Goal: Transaction & Acquisition: Download file/media

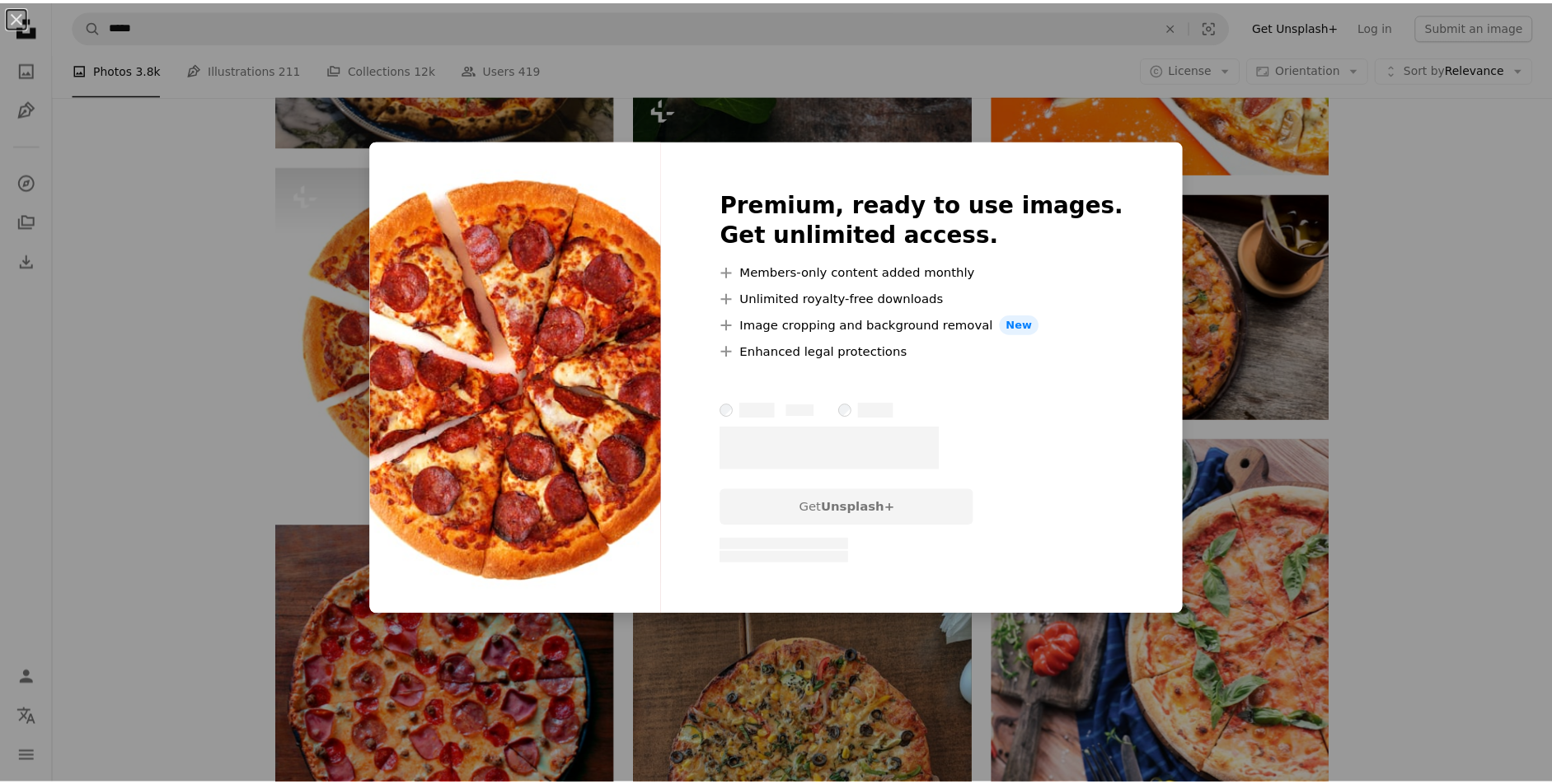
scroll to position [4948, 0]
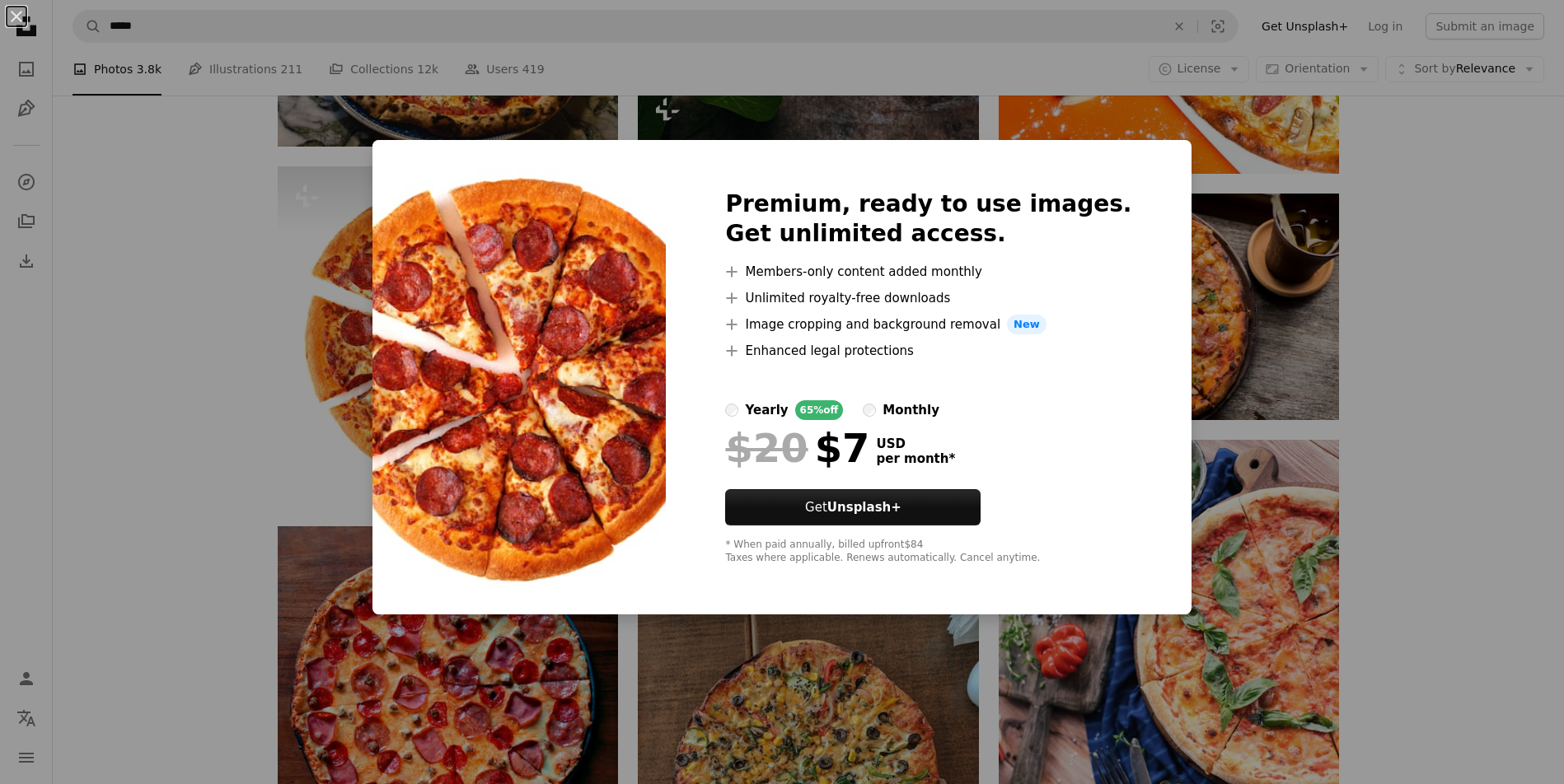
click at [240, 440] on div "An X shape Premium, ready to use images. Get unlimited access. A plus sign Memb…" at bounding box center [782, 392] width 1564 height 784
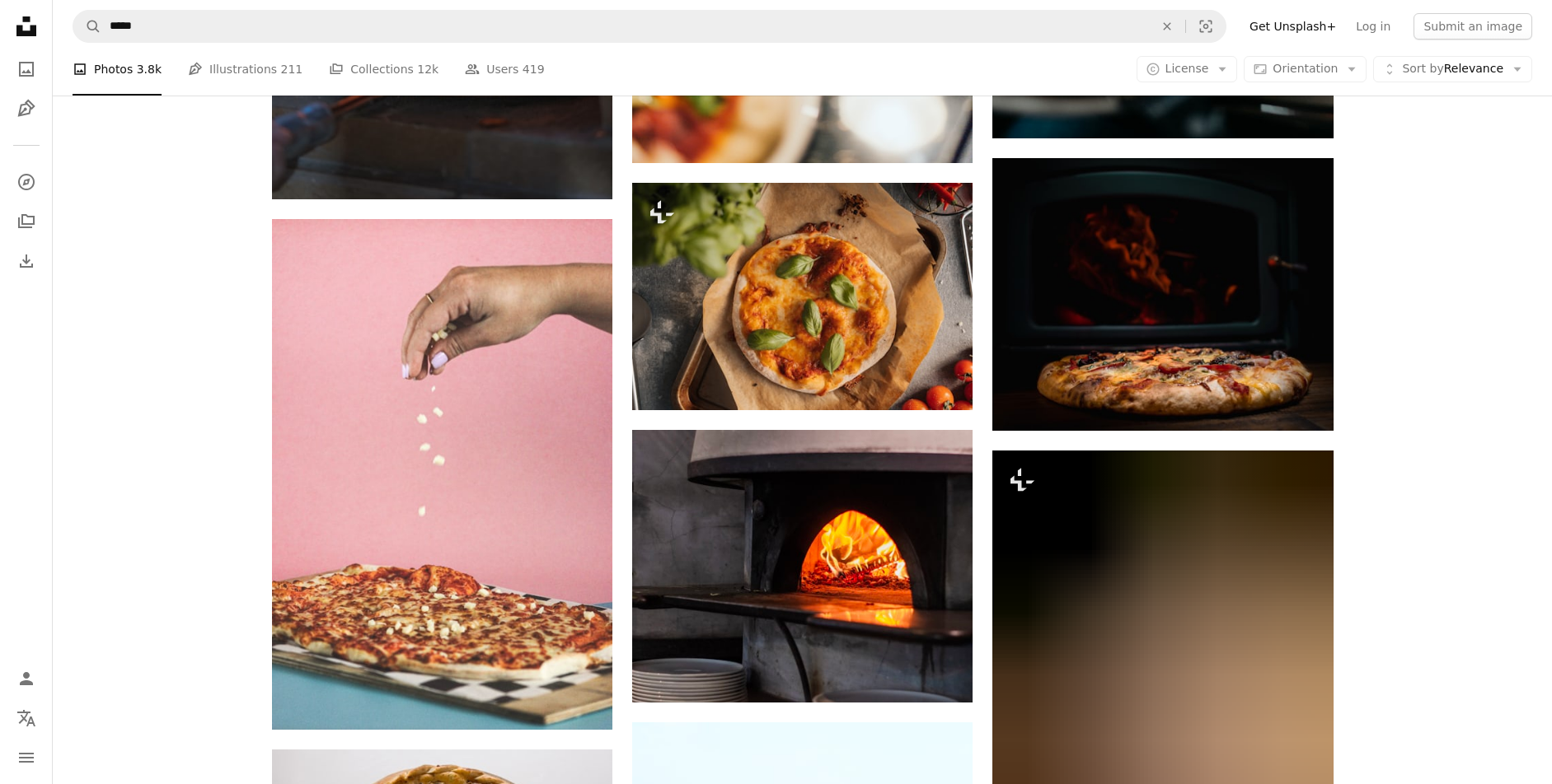
scroll to position [19559, 0]
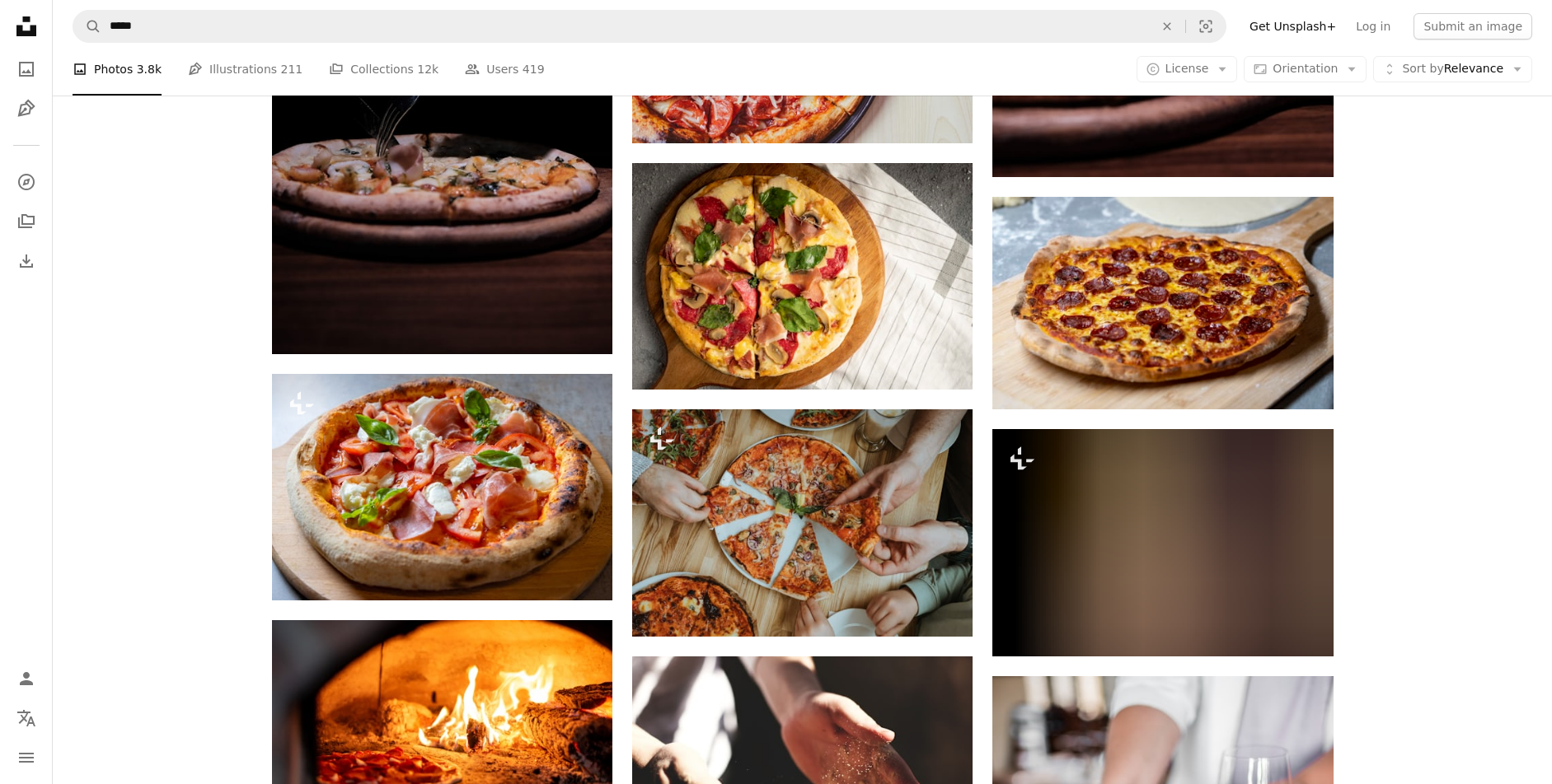
scroll to position [27980, 0]
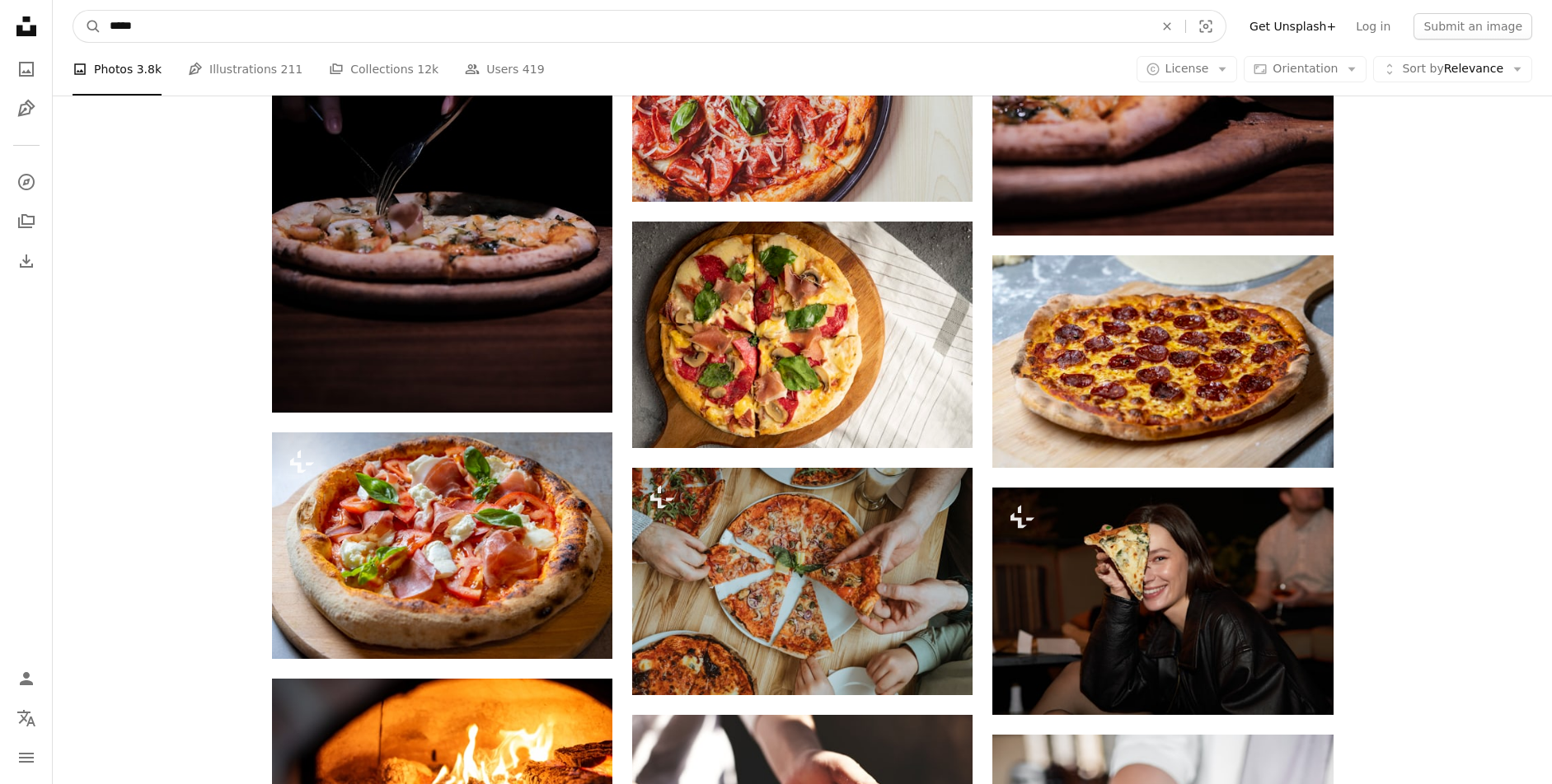
drag, startPoint x: 279, startPoint y: 33, endPoint x: -37, endPoint y: -11, distance: 319.0
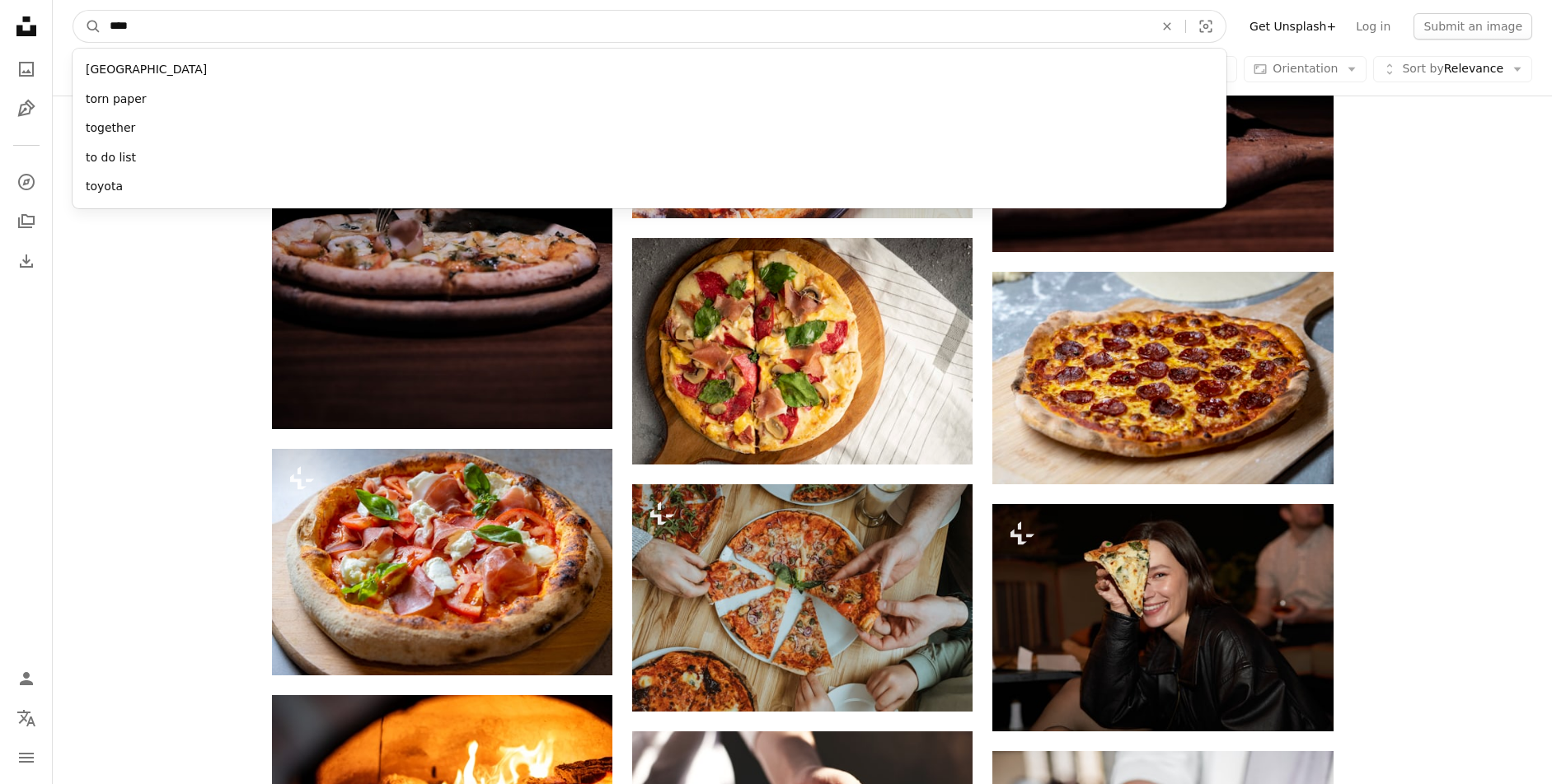
type input "*****"
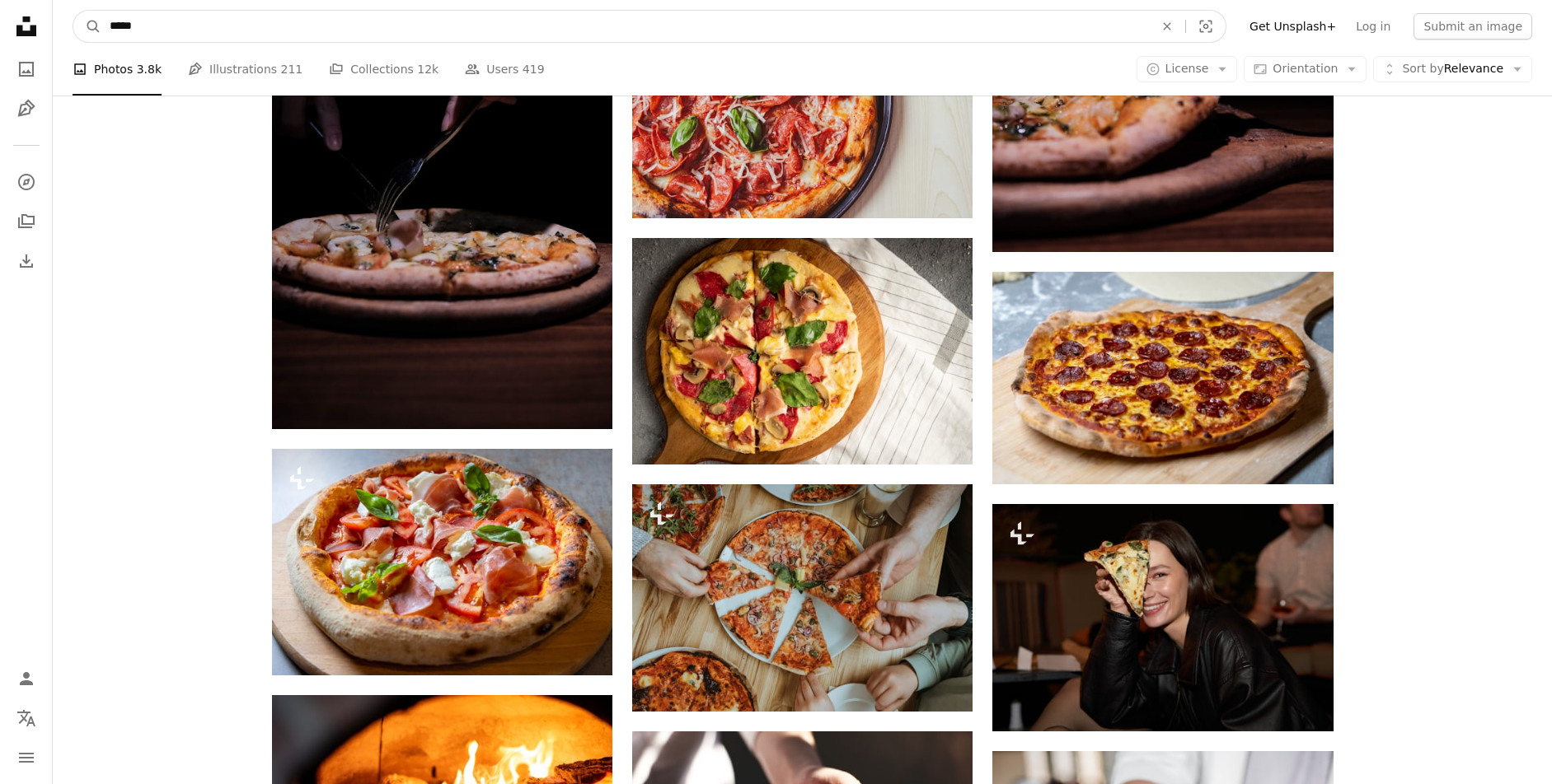
click button "A magnifying glass" at bounding box center [87, 27] width 28 height 32
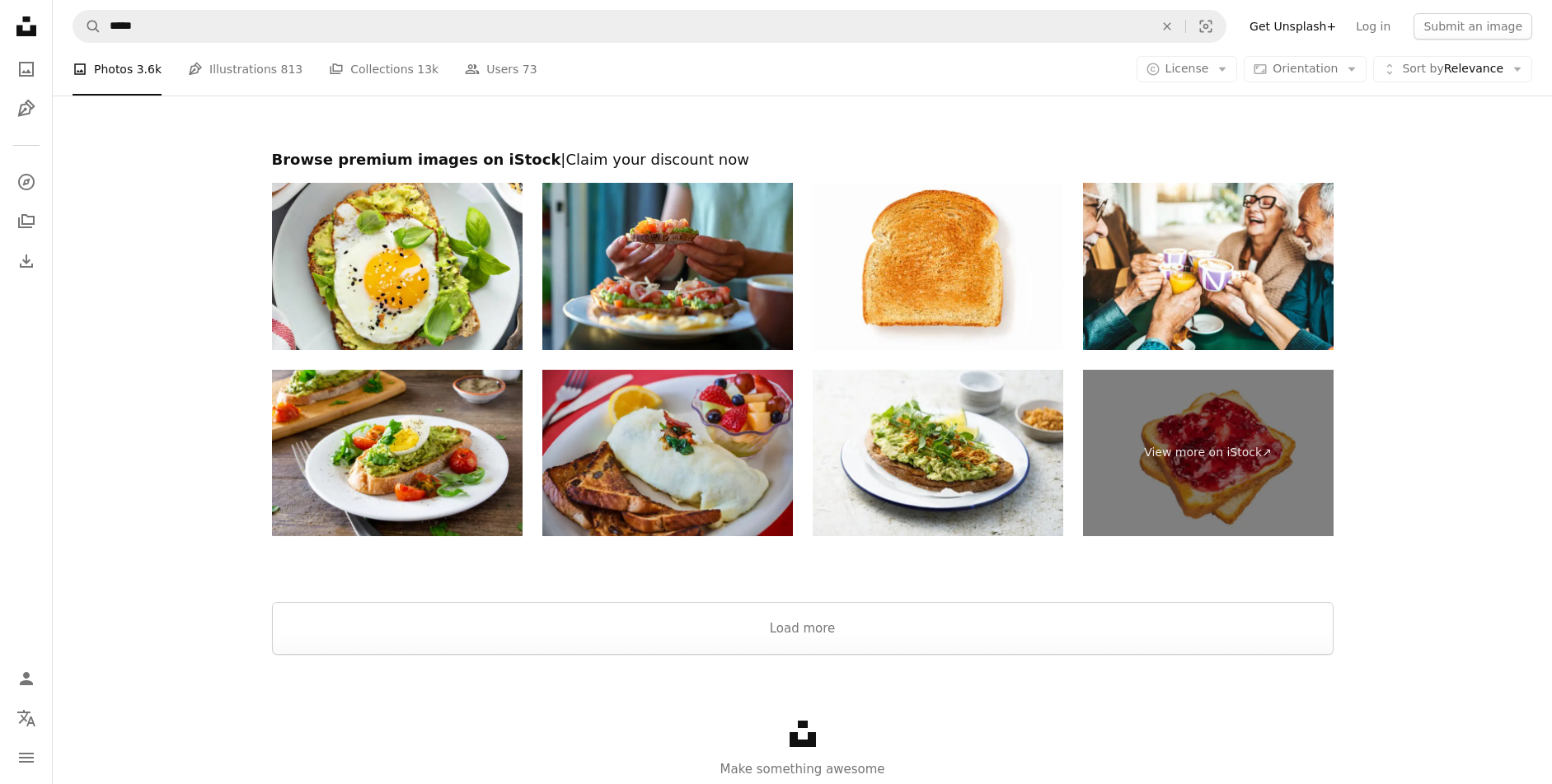
scroll to position [3271, 0]
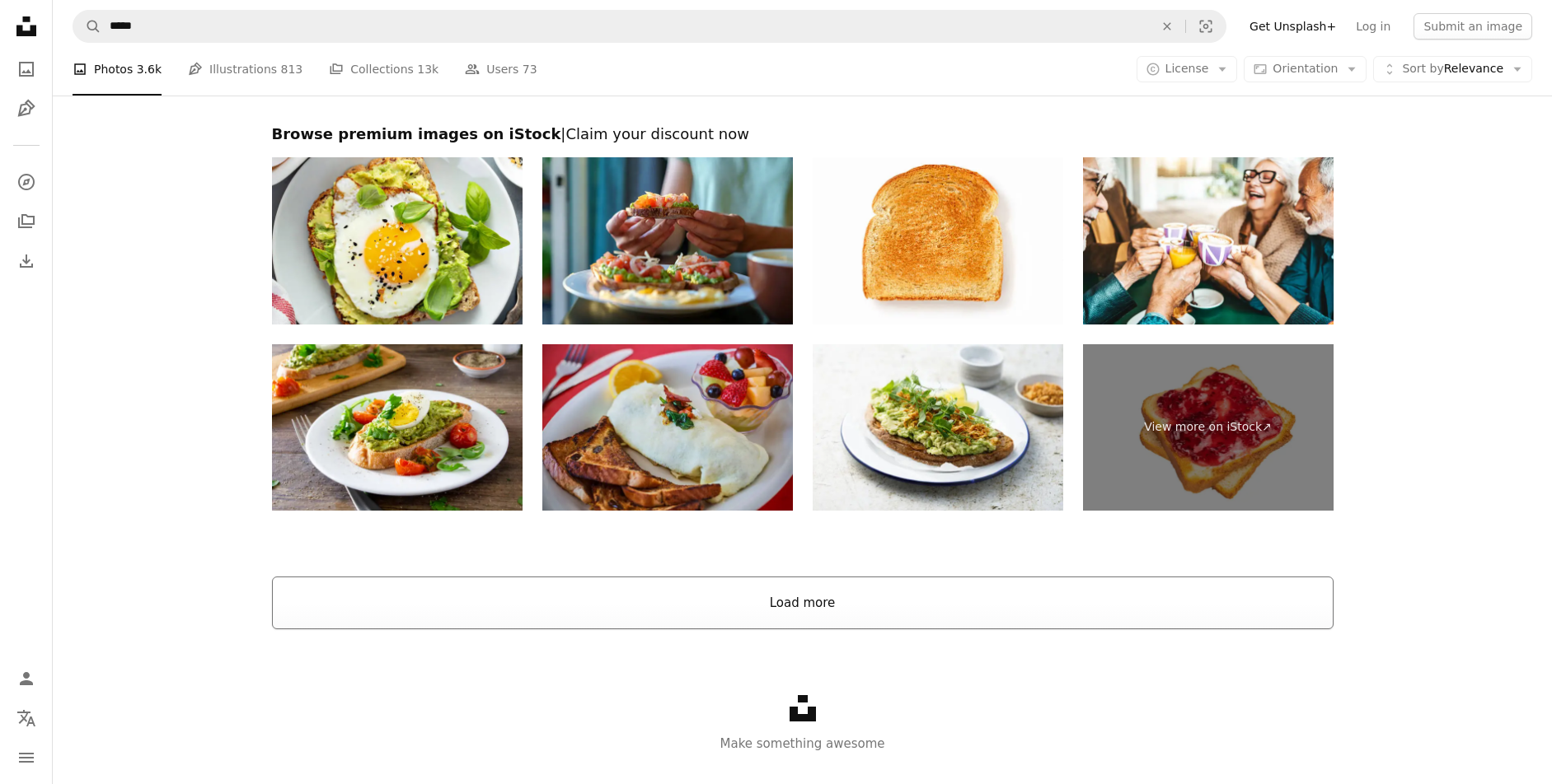
click at [859, 606] on button "Load more" at bounding box center [802, 602] width 1062 height 53
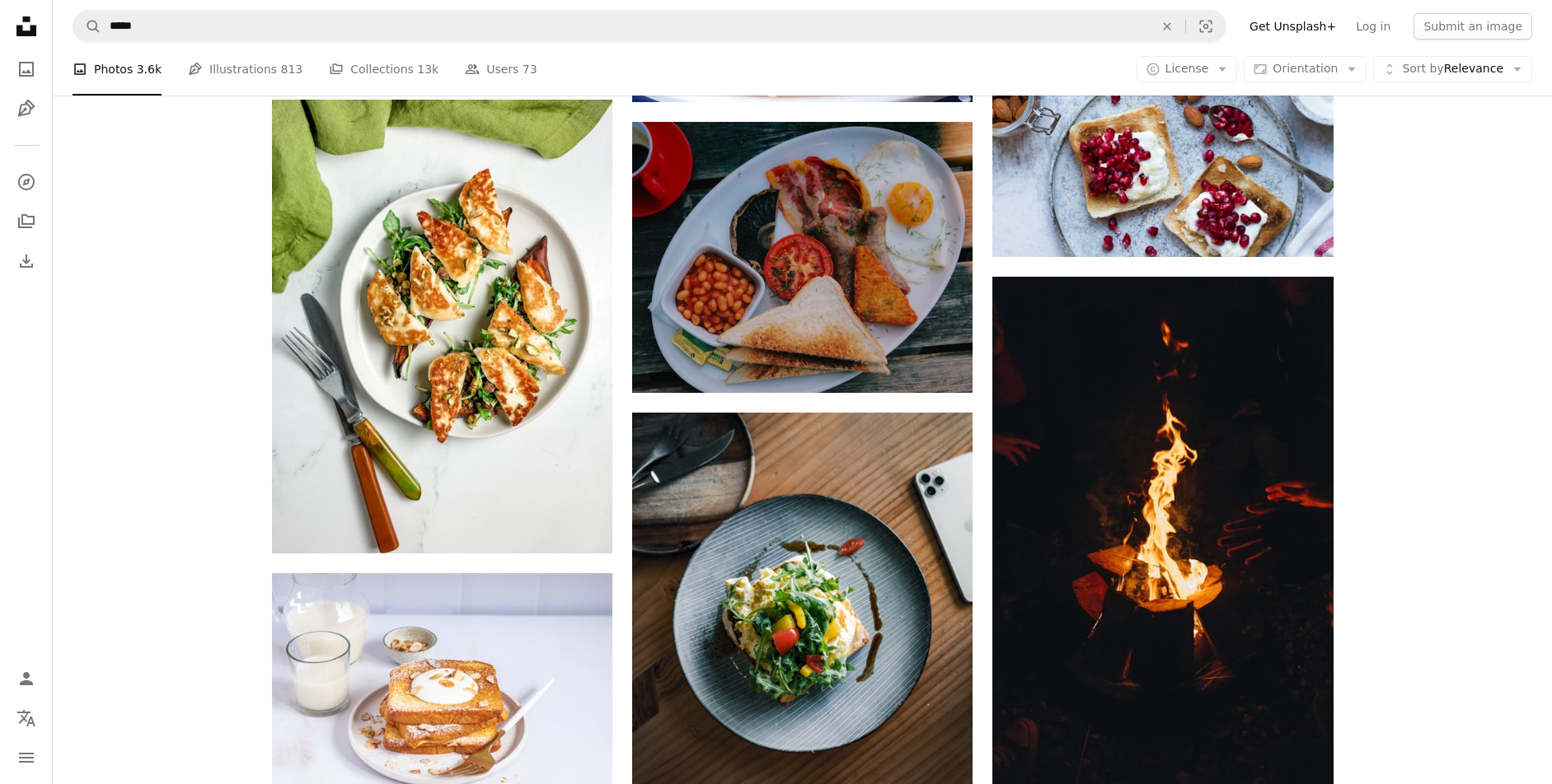
scroll to position [58142, 0]
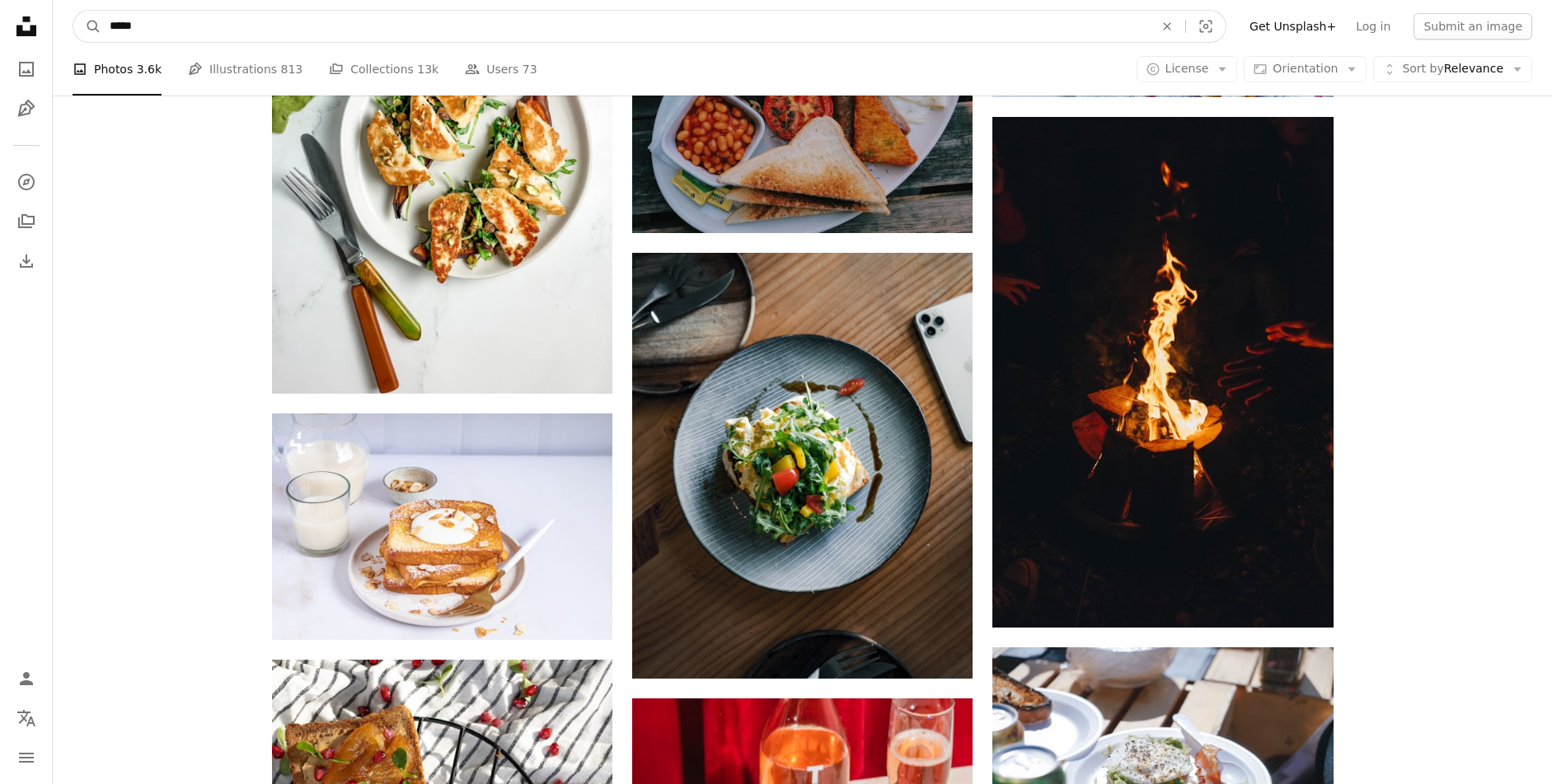
click at [314, 41] on input "*****" at bounding box center [625, 27] width 1048 height 32
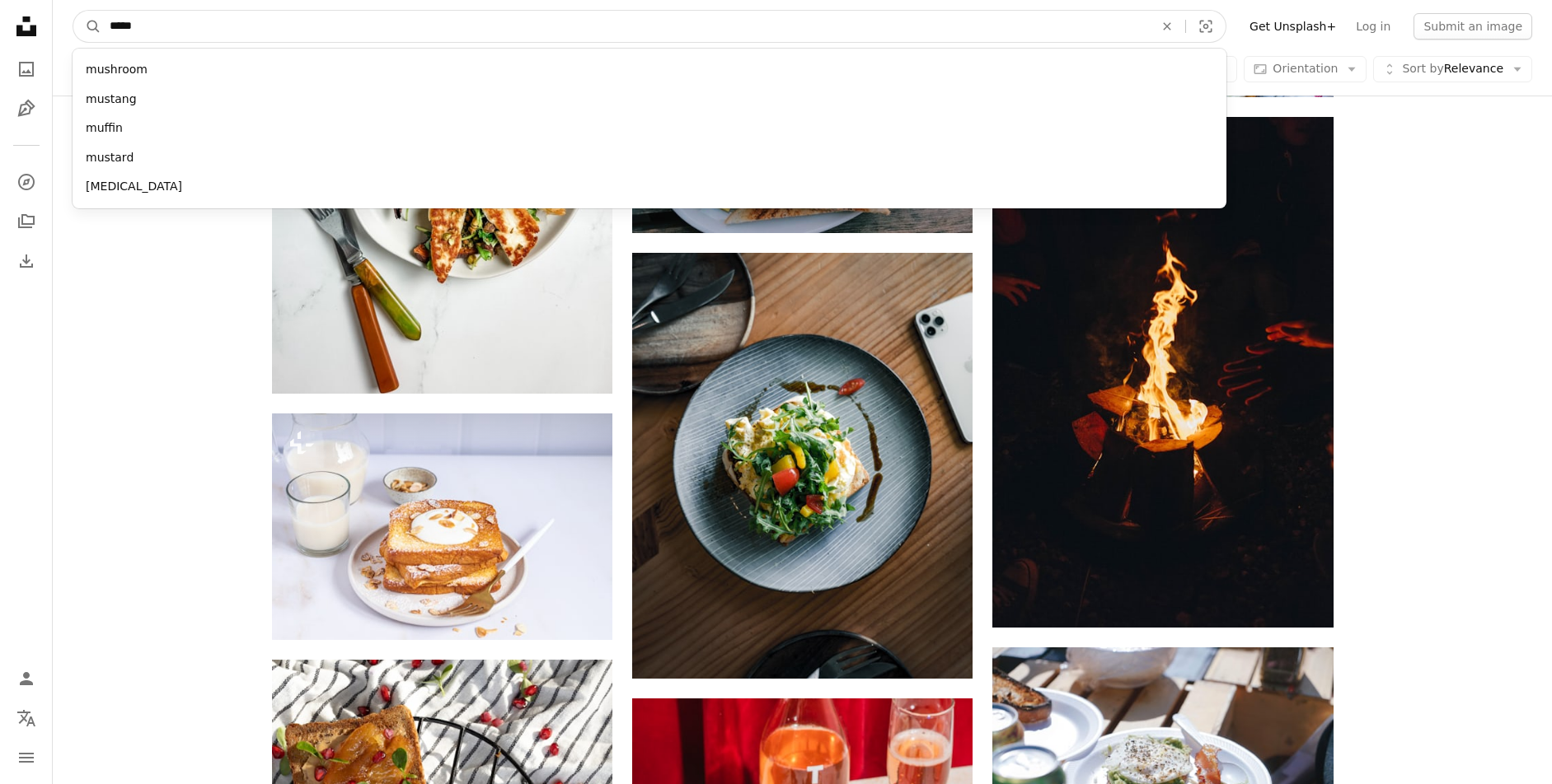
type input "******"
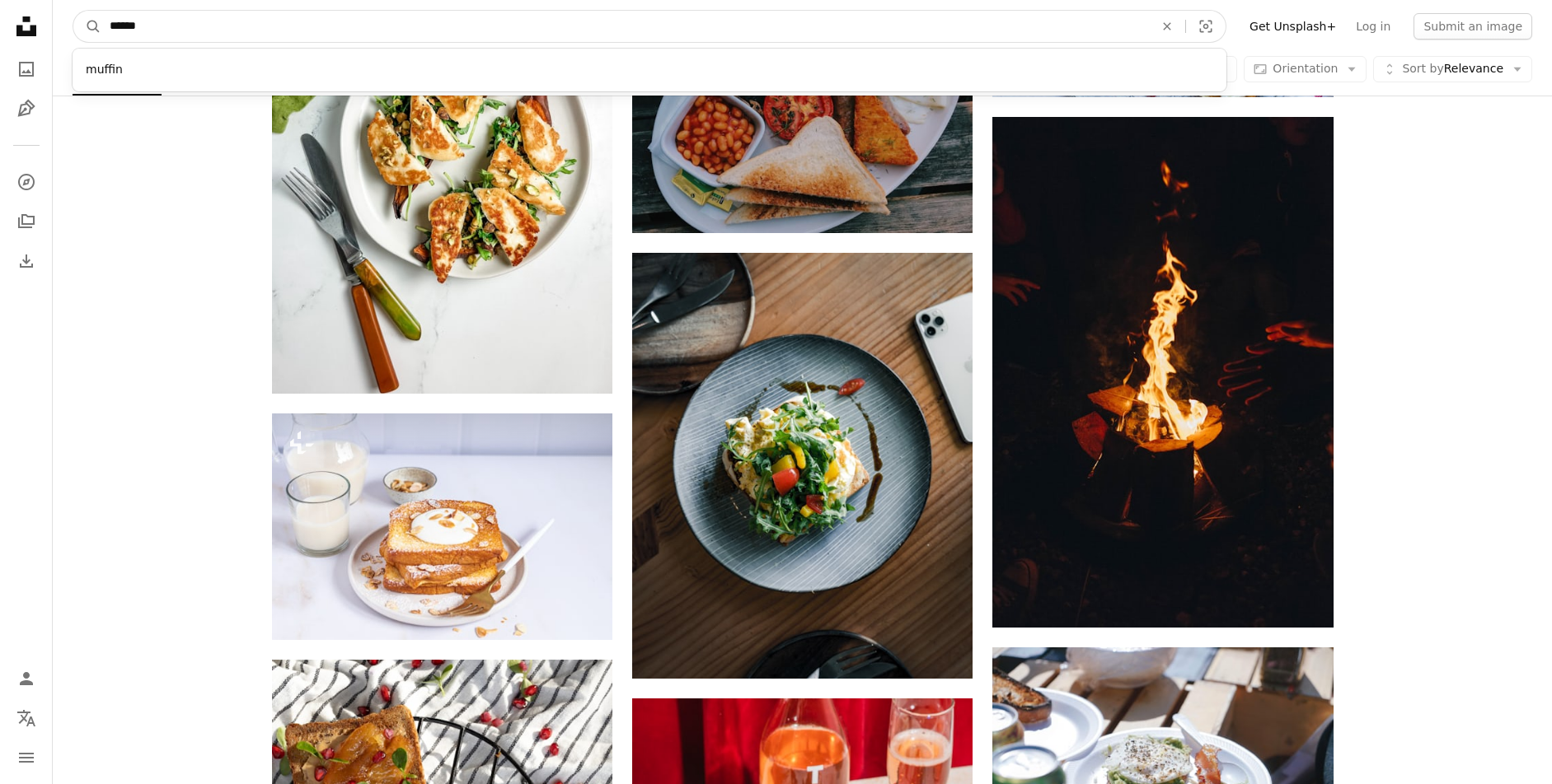
click button "A magnifying glass" at bounding box center [87, 27] width 28 height 32
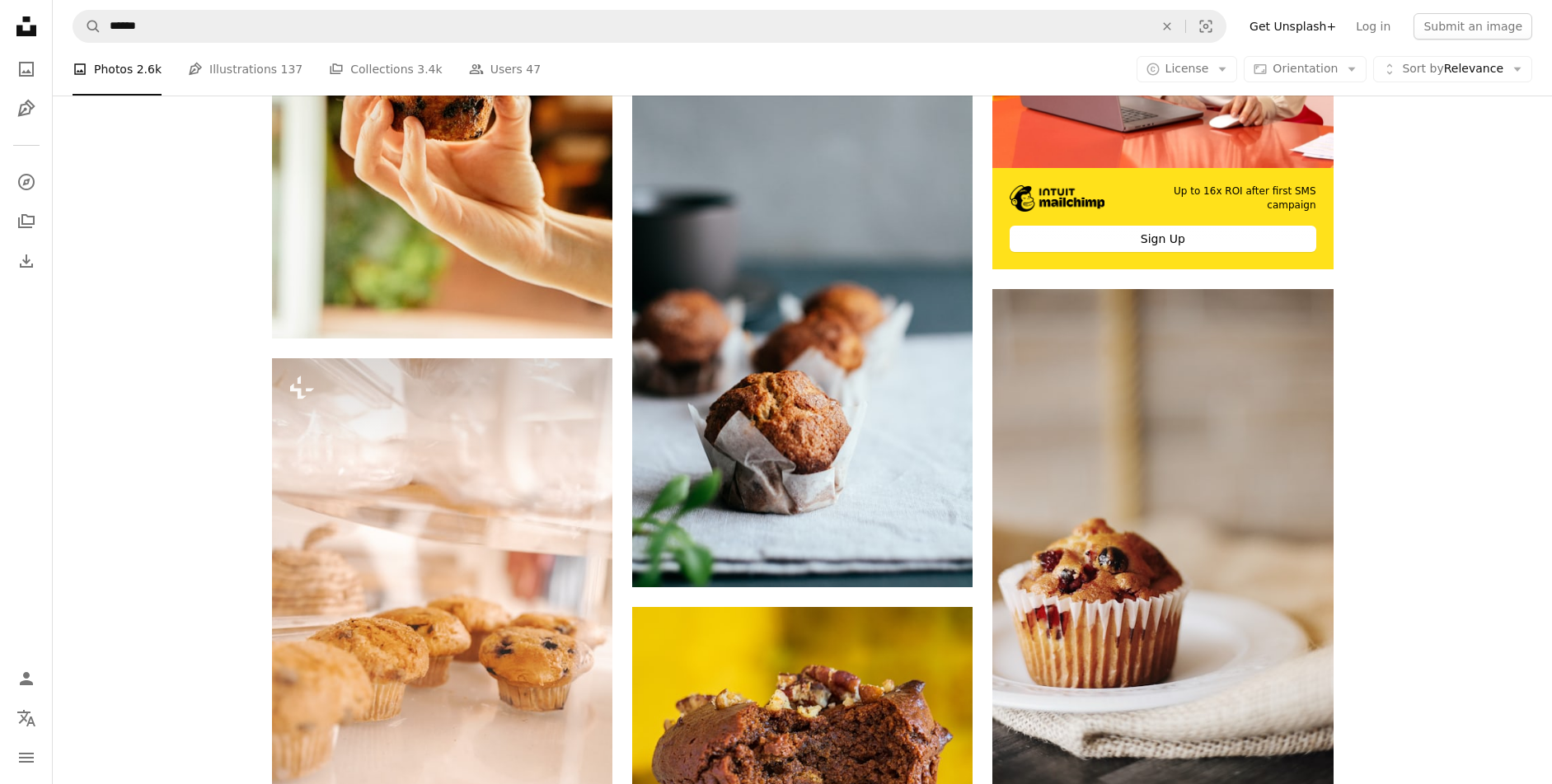
scroll to position [692, 0]
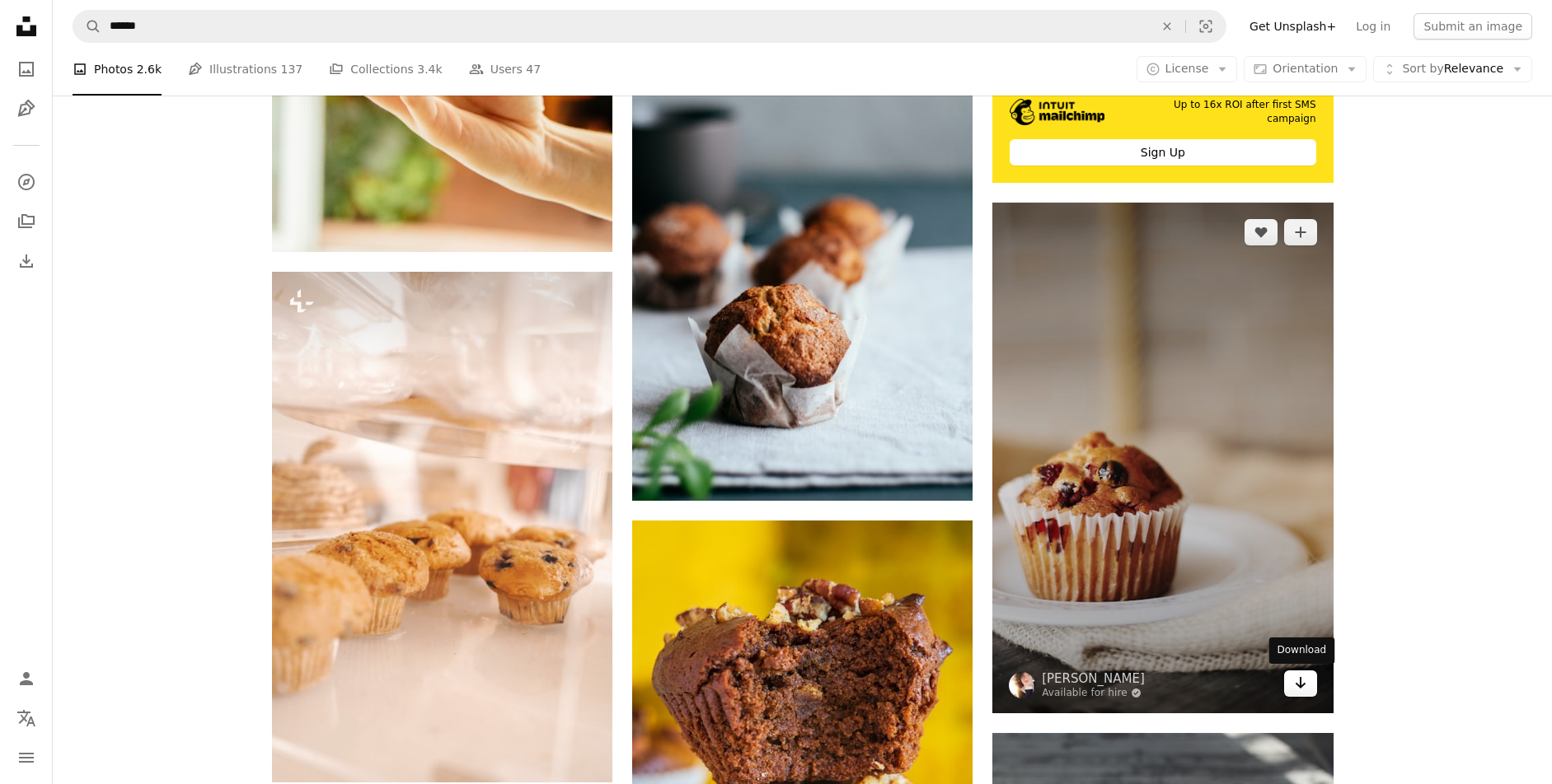
click at [1298, 680] on icon "Arrow pointing down" at bounding box center [1300, 682] width 13 height 19
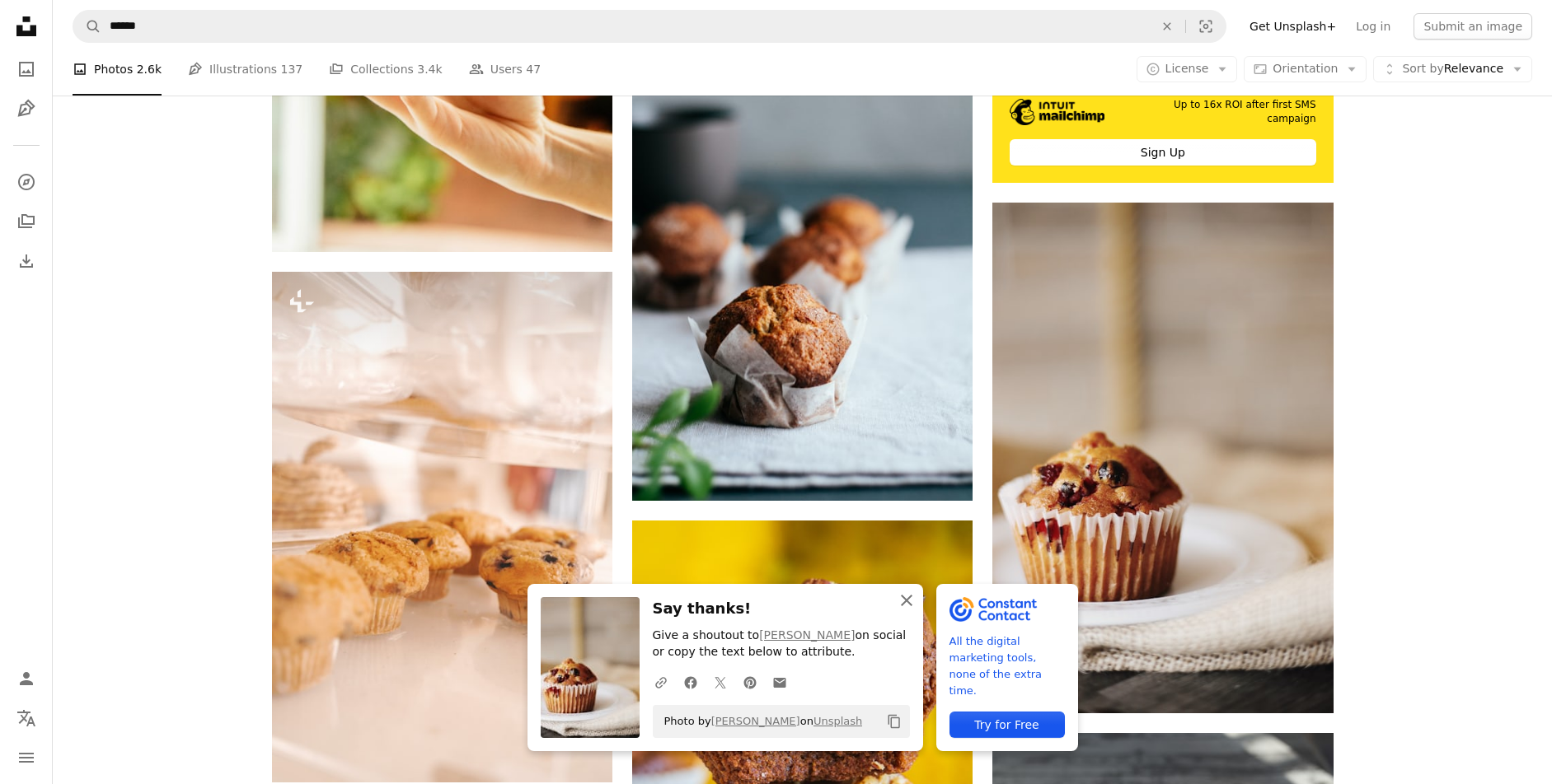
click at [915, 594] on icon "An X shape" at bounding box center [906, 600] width 19 height 19
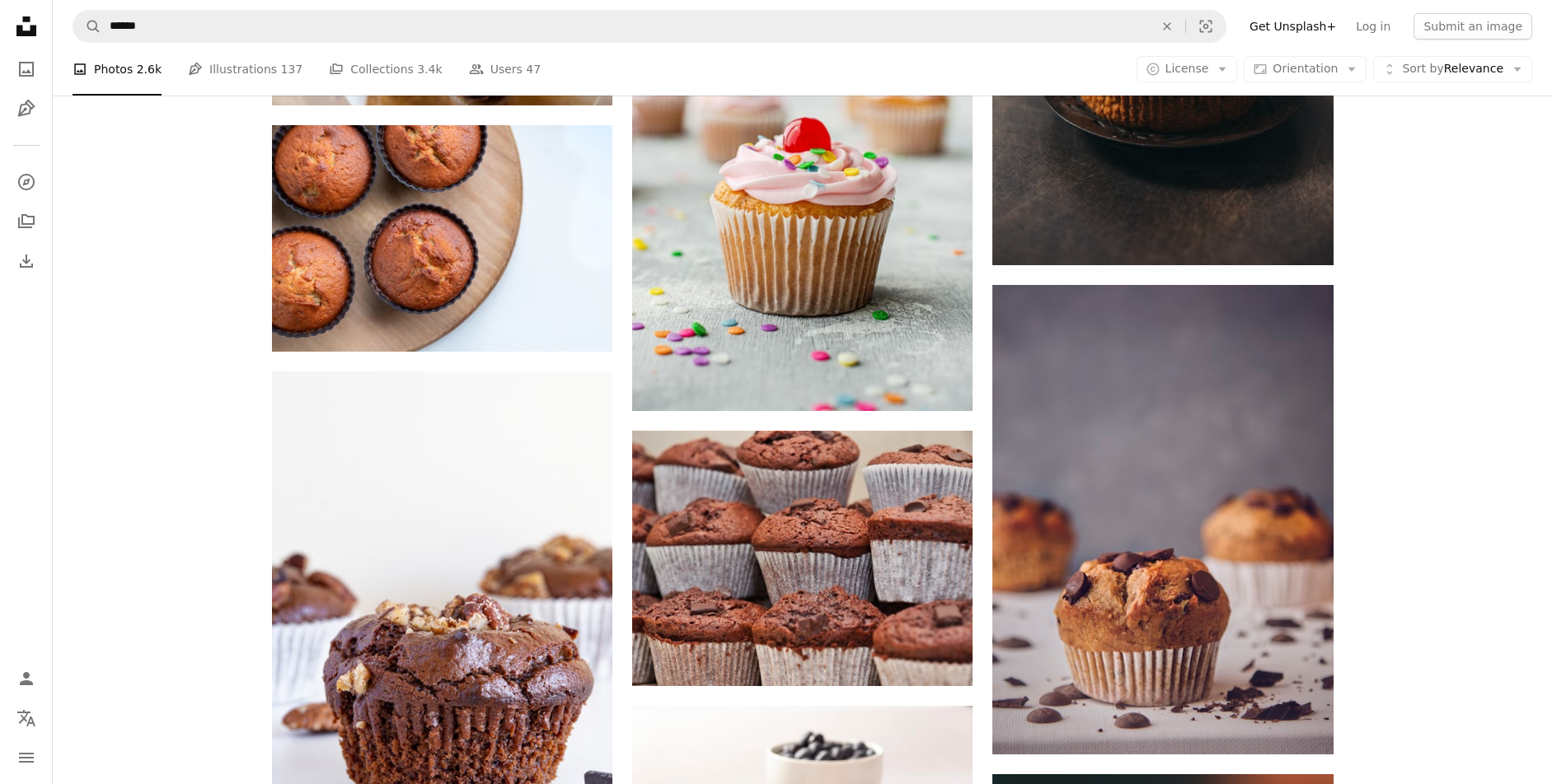
scroll to position [1838, 0]
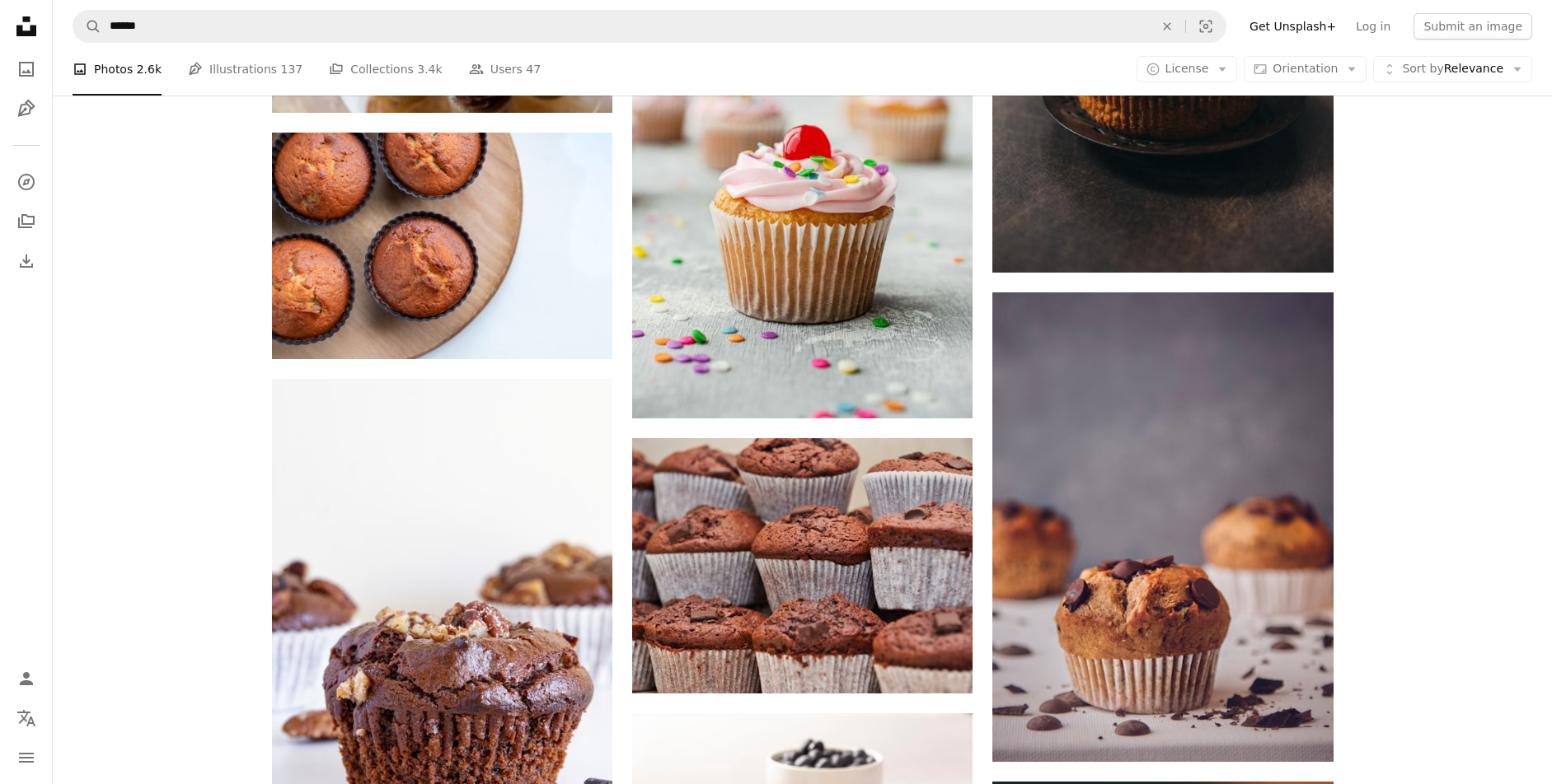
drag, startPoint x: 1414, startPoint y: 477, endPoint x: 1436, endPoint y: 460, distance: 27.8
click at [1411, 477] on div "Plus sign for Unsplash+ A heart A plus sign [PERSON_NAME] For Unsplash+ A lock …" at bounding box center [802, 209] width 1499 height 3225
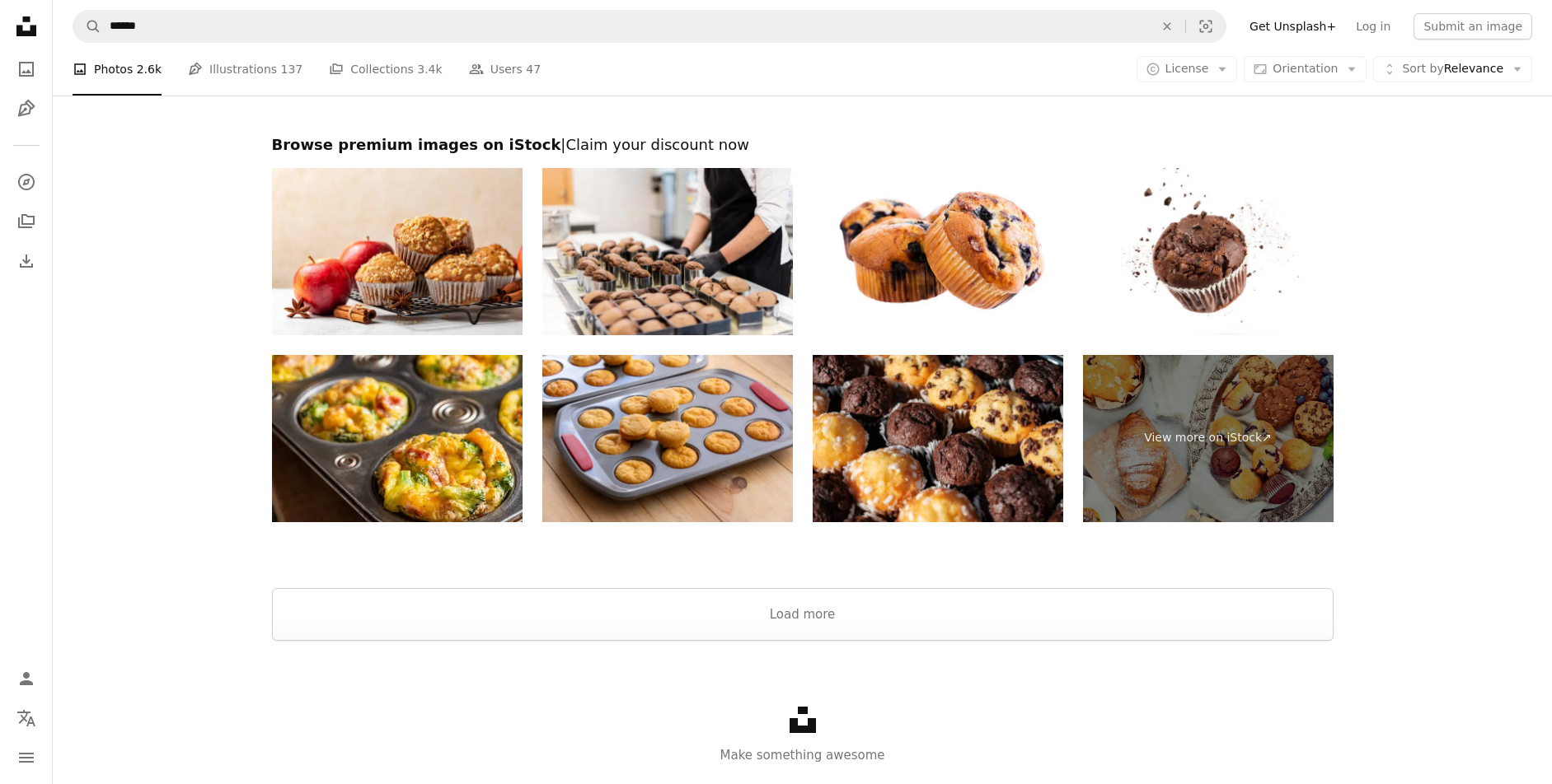
scroll to position [3610, 0]
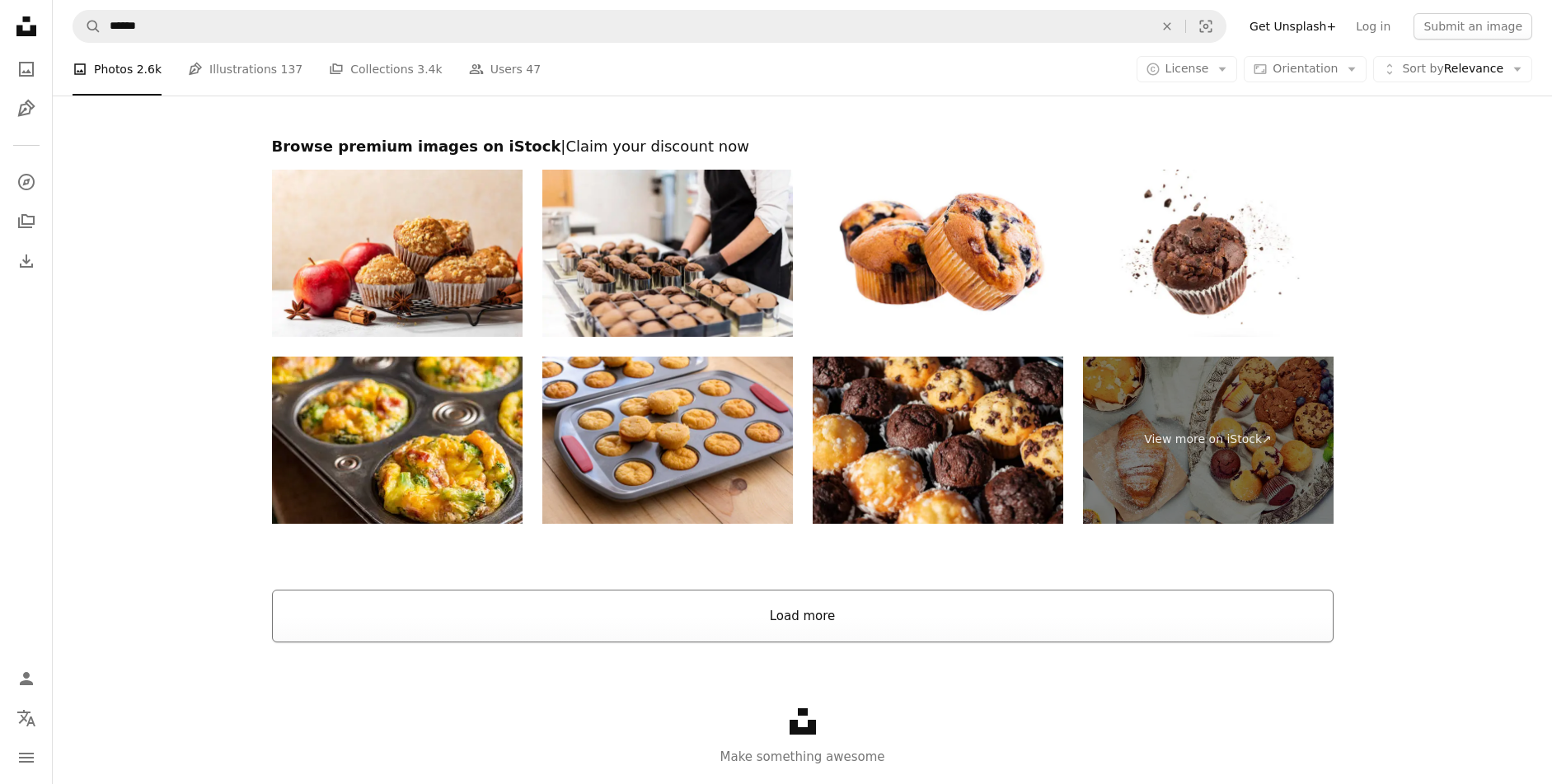
click at [868, 622] on button "Load more" at bounding box center [802, 615] width 1062 height 53
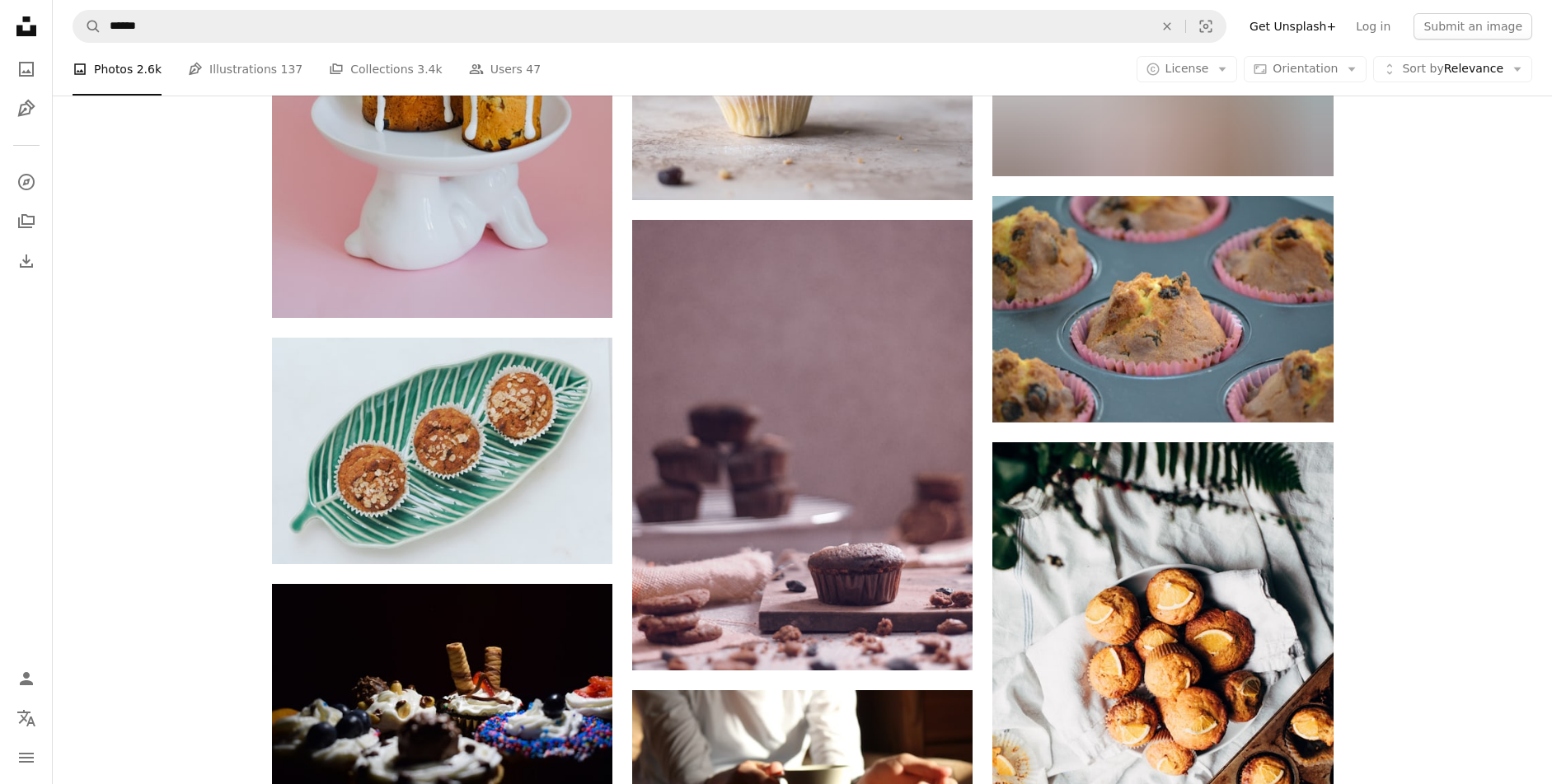
scroll to position [19834, 0]
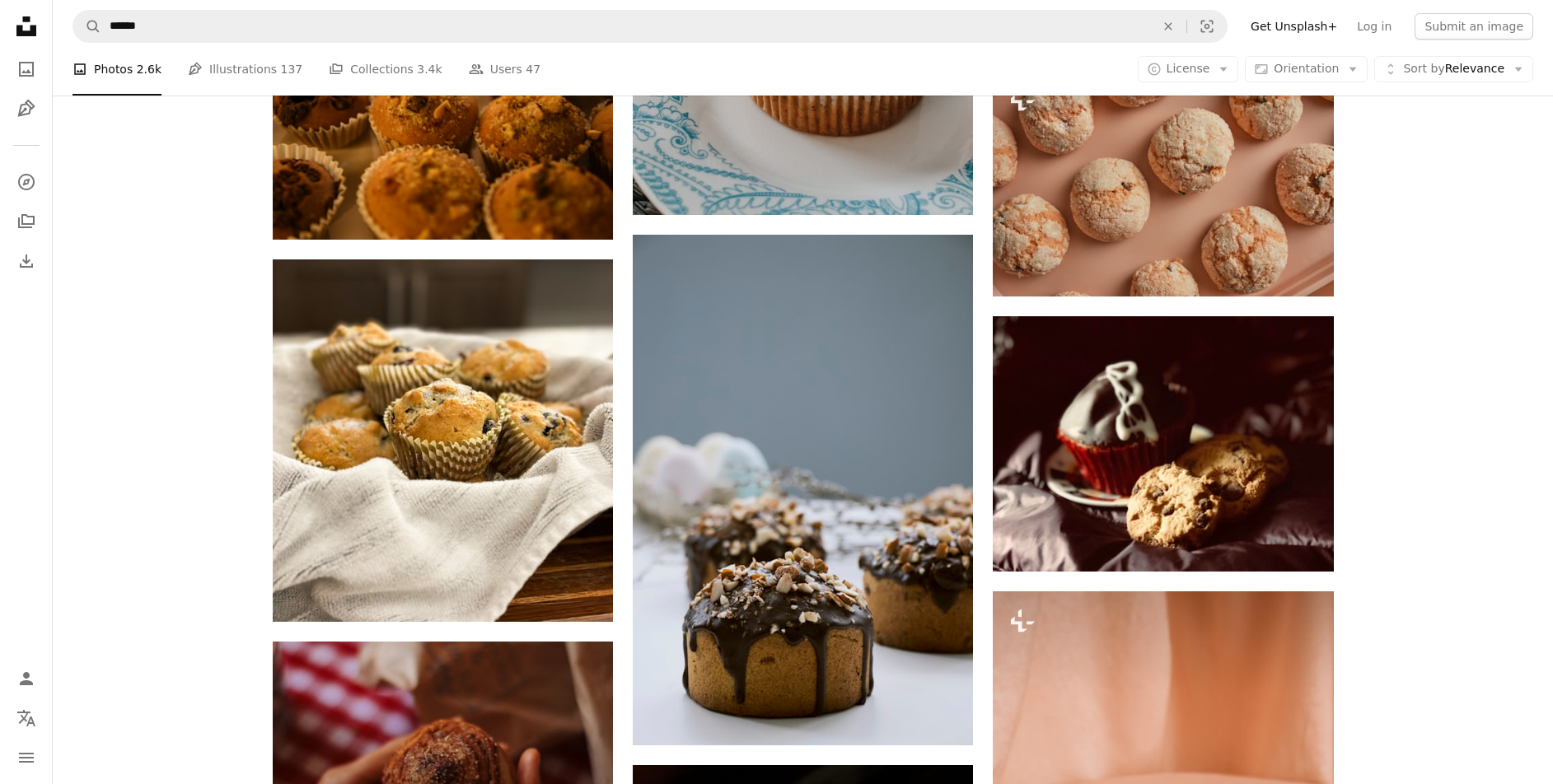
scroll to position [60570, 0]
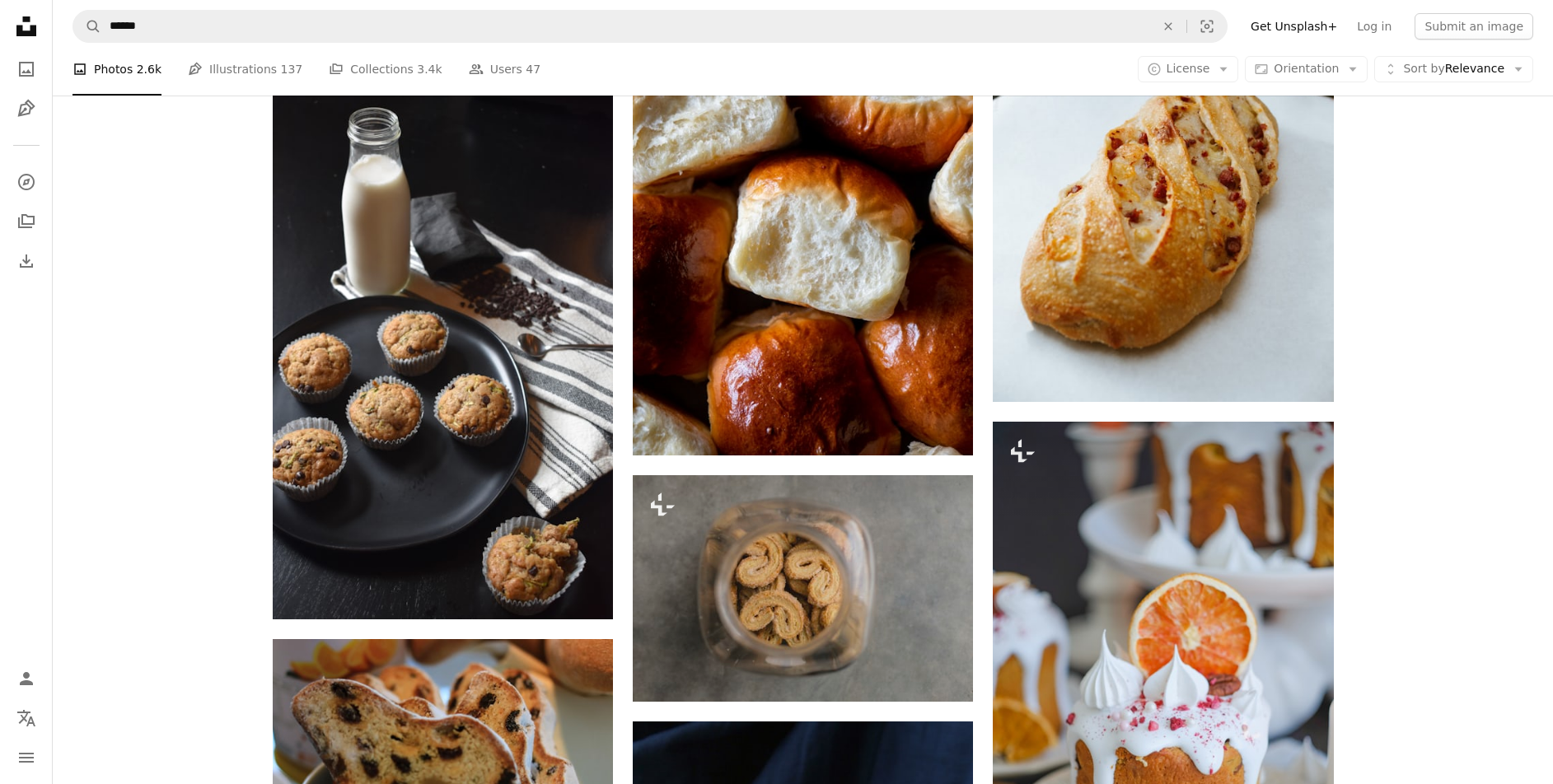
scroll to position [93261, 0]
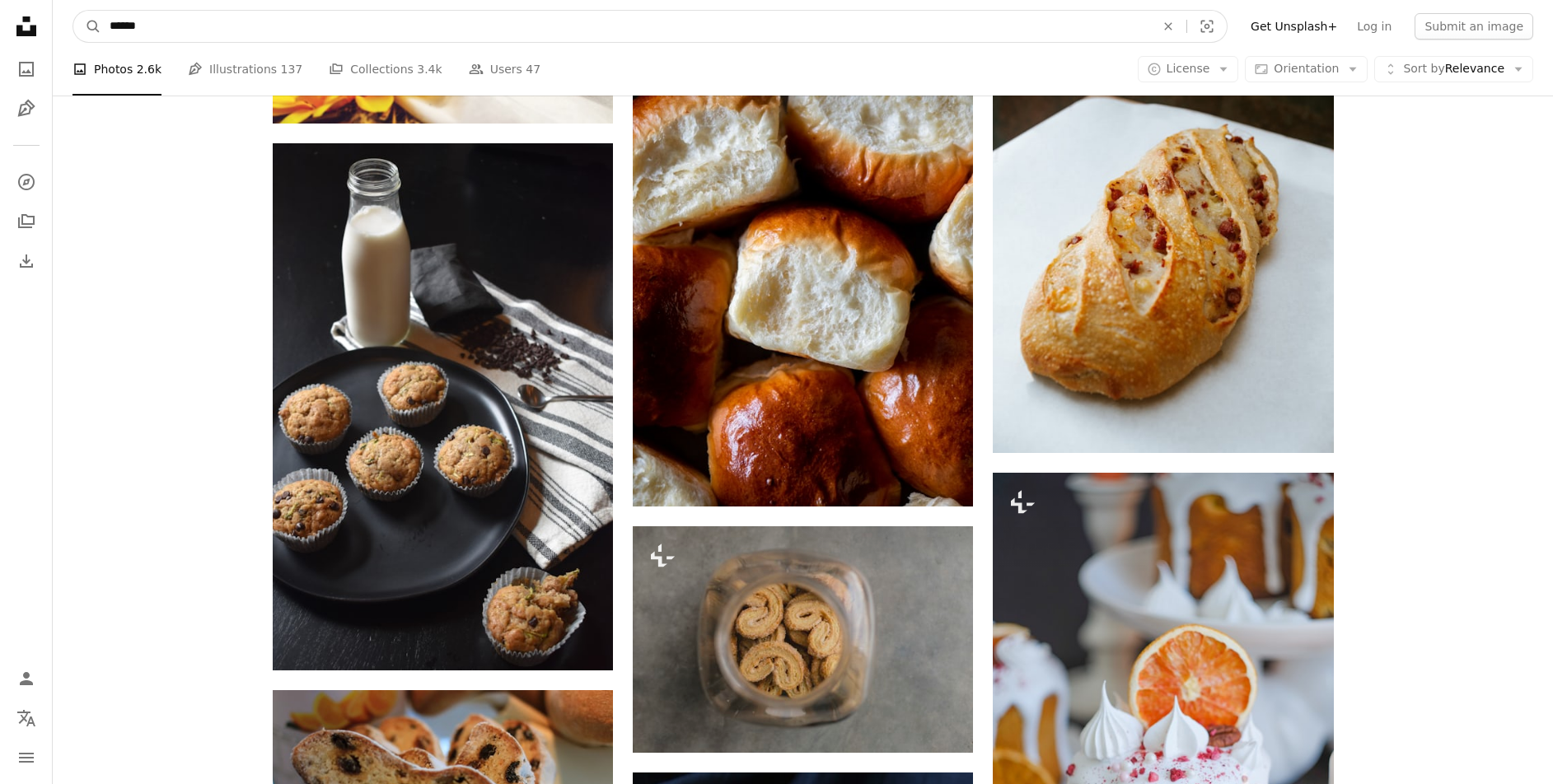
click at [308, 32] on input "******" at bounding box center [625, 27] width 1049 height 32
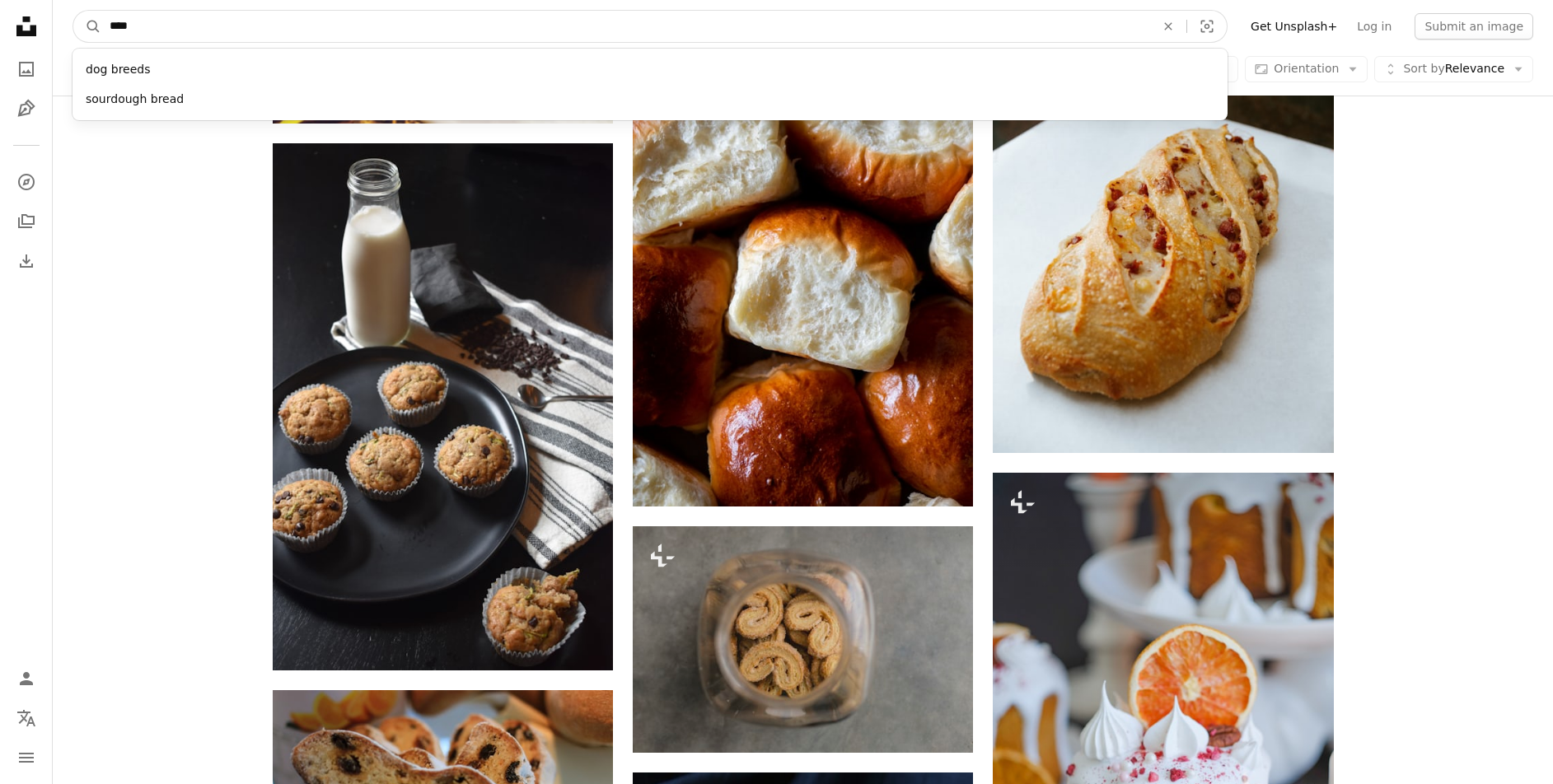
type input "*****"
click button "A magnifying glass" at bounding box center [87, 27] width 28 height 32
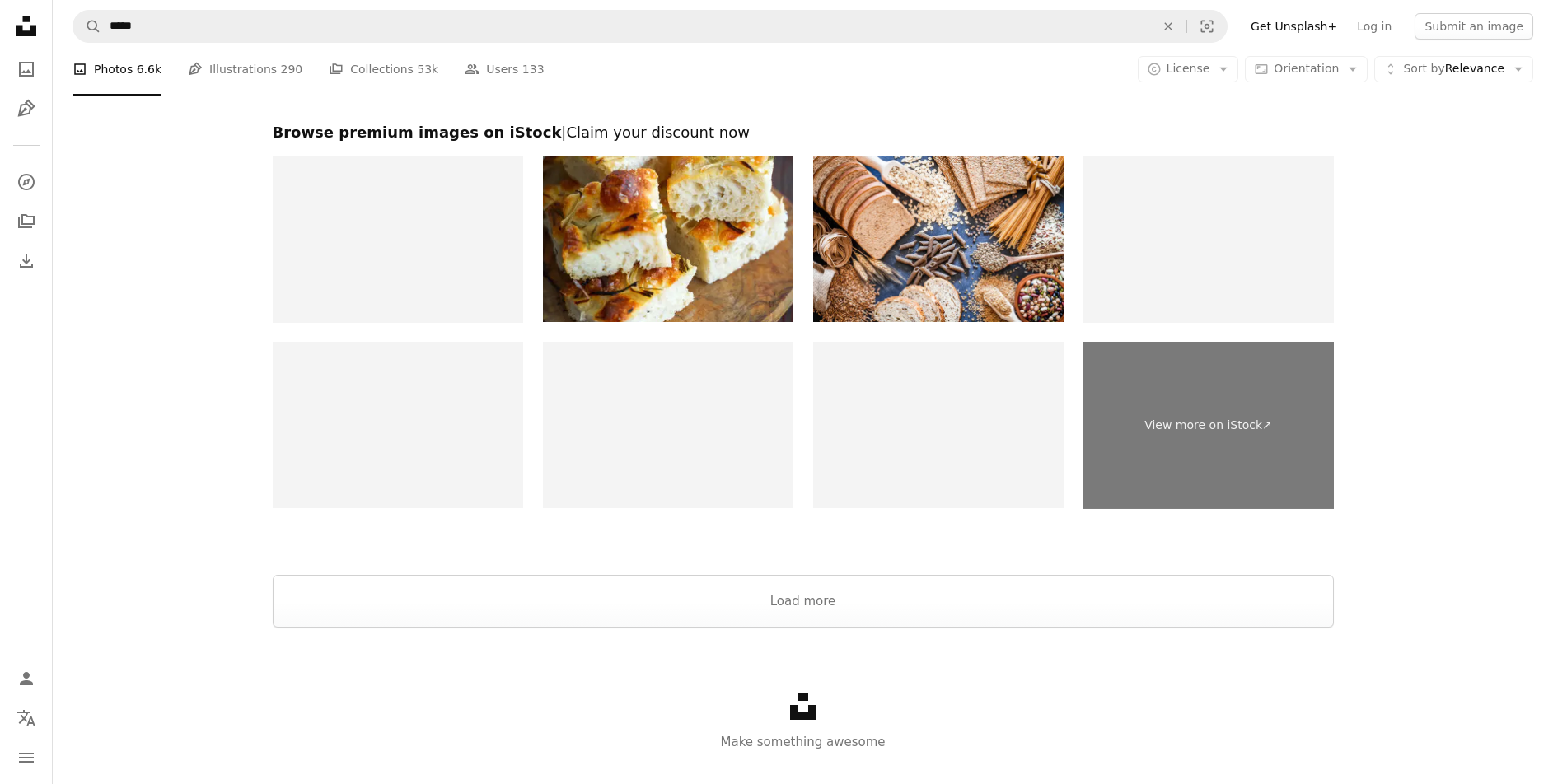
scroll to position [3565, 0]
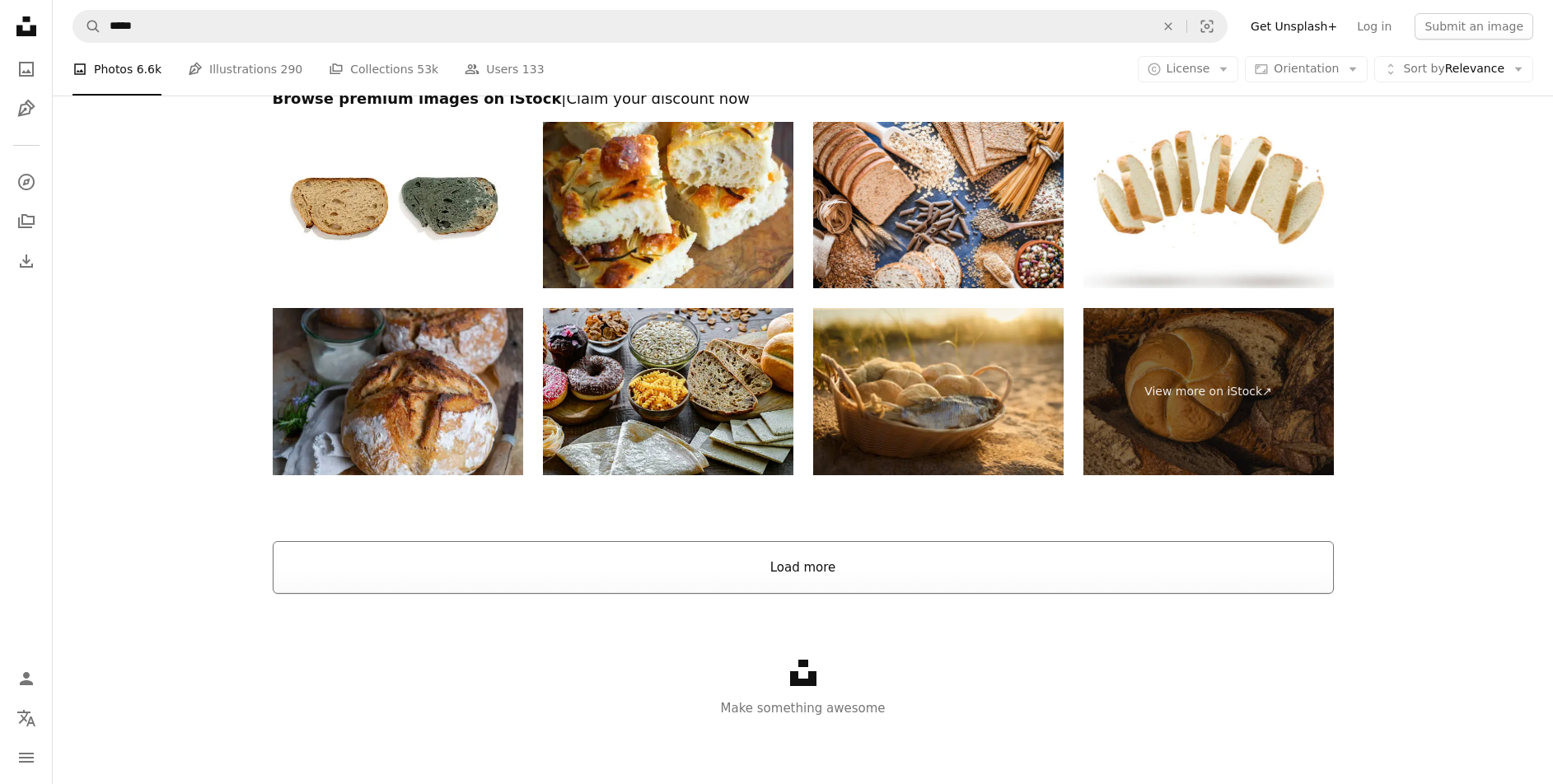
click at [900, 584] on button "Load more" at bounding box center [803, 567] width 1062 height 53
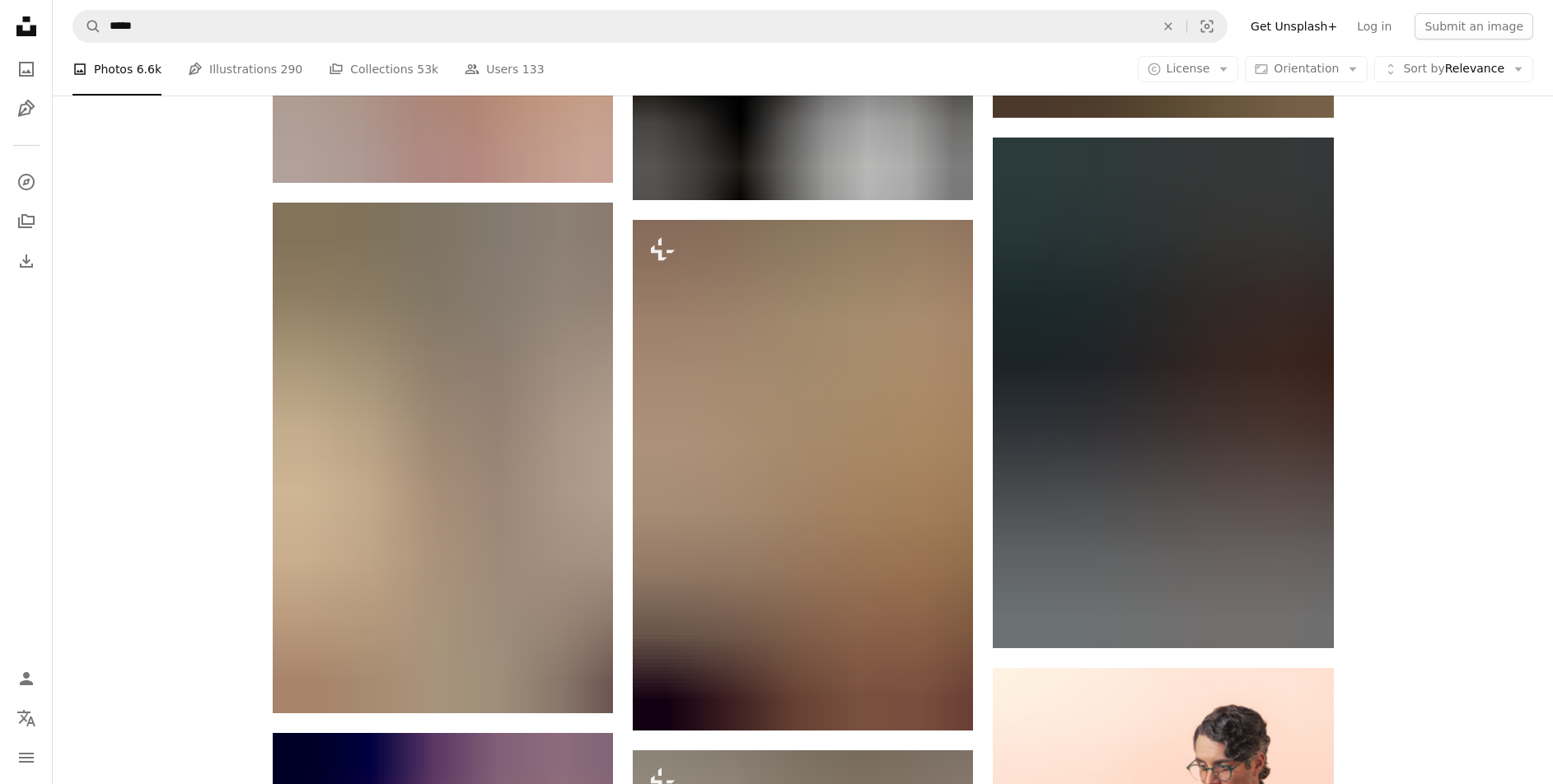
scroll to position [8013, 0]
